Goal: Find specific page/section: Locate a particular part of the current website

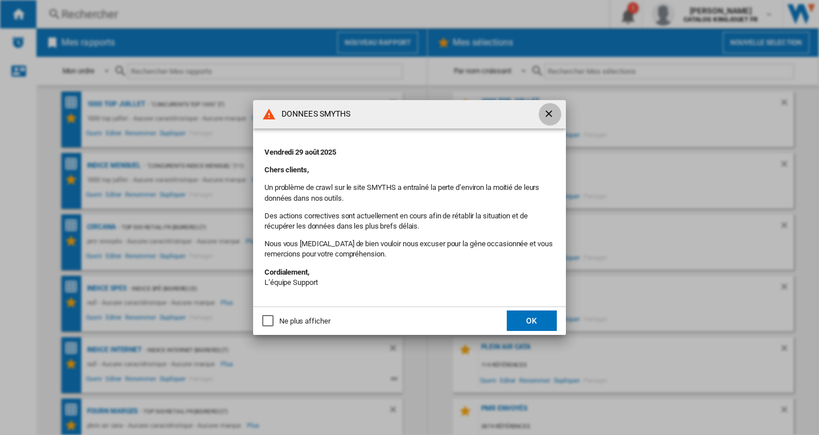
click at [548, 113] on ng-md-icon "getI18NText('BUTTONS.CLOSE_DIALOG')" at bounding box center [550, 115] width 14 height 14
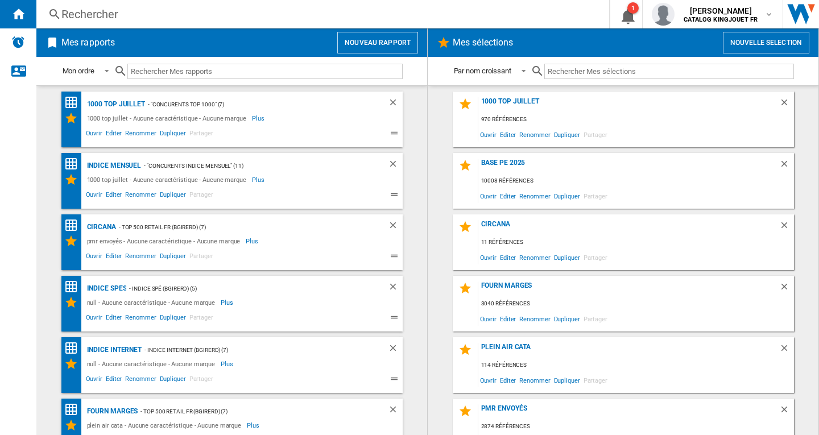
click at [67, 16] on div "Rechercher" at bounding box center [320, 14] width 518 height 16
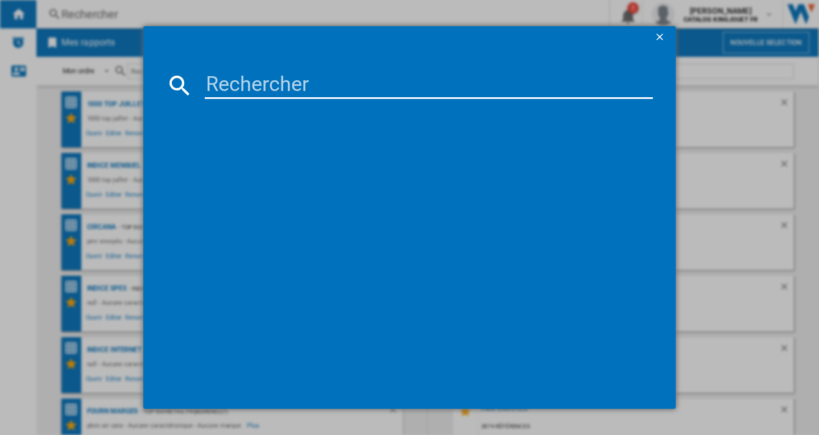
click at [222, 103] on md-dialog-content at bounding box center [409, 229] width 532 height 360
click at [248, 92] on input at bounding box center [429, 85] width 448 height 27
paste input "963257"
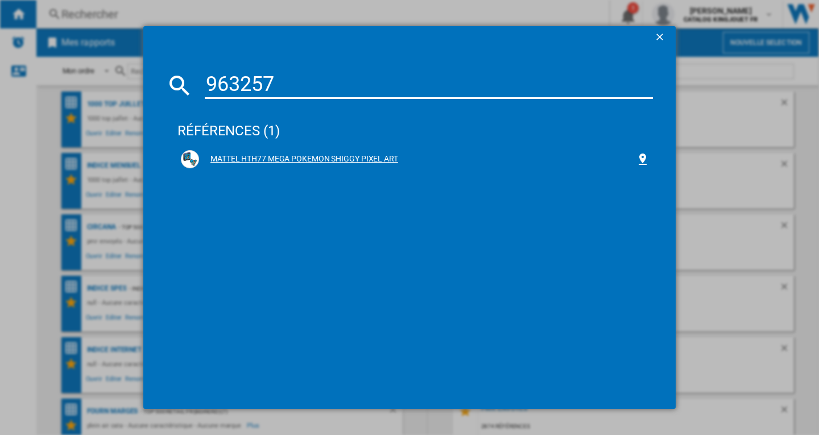
type input "963257"
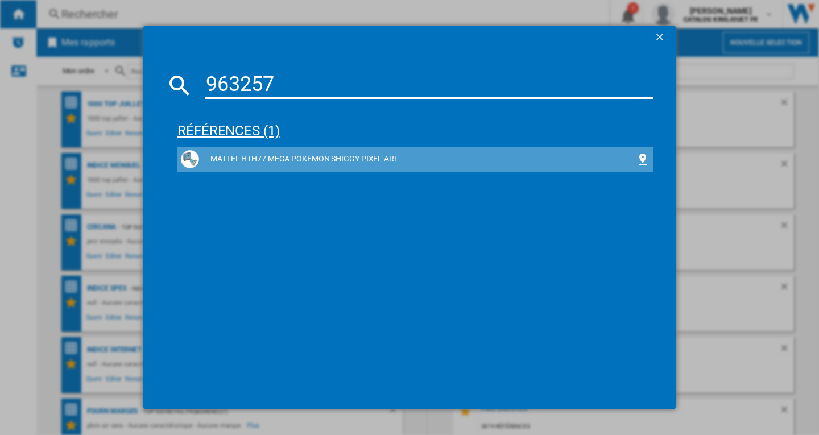
drag, startPoint x: 329, startPoint y: 159, endPoint x: 434, endPoint y: 143, distance: 106.4
click at [331, 159] on div "MATTEL HTH77 MEGA POKEMON SHIGGY PIXEL ART" at bounding box center [417, 159] width 437 height 11
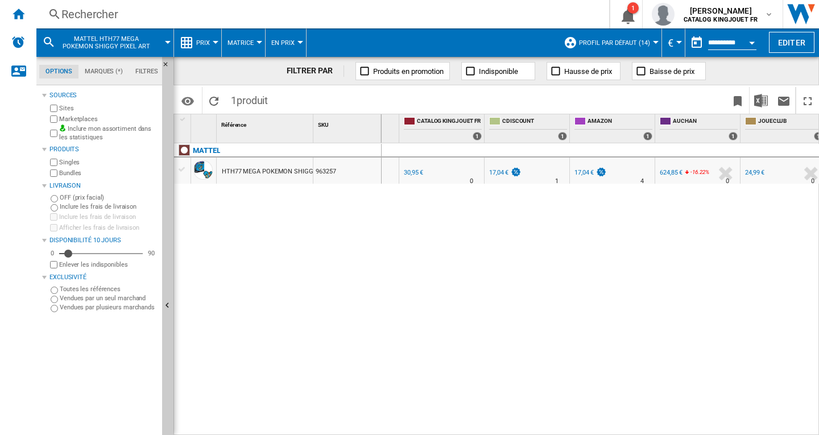
scroll to position [0, 41]
